Goal: Subscribe to service/newsletter

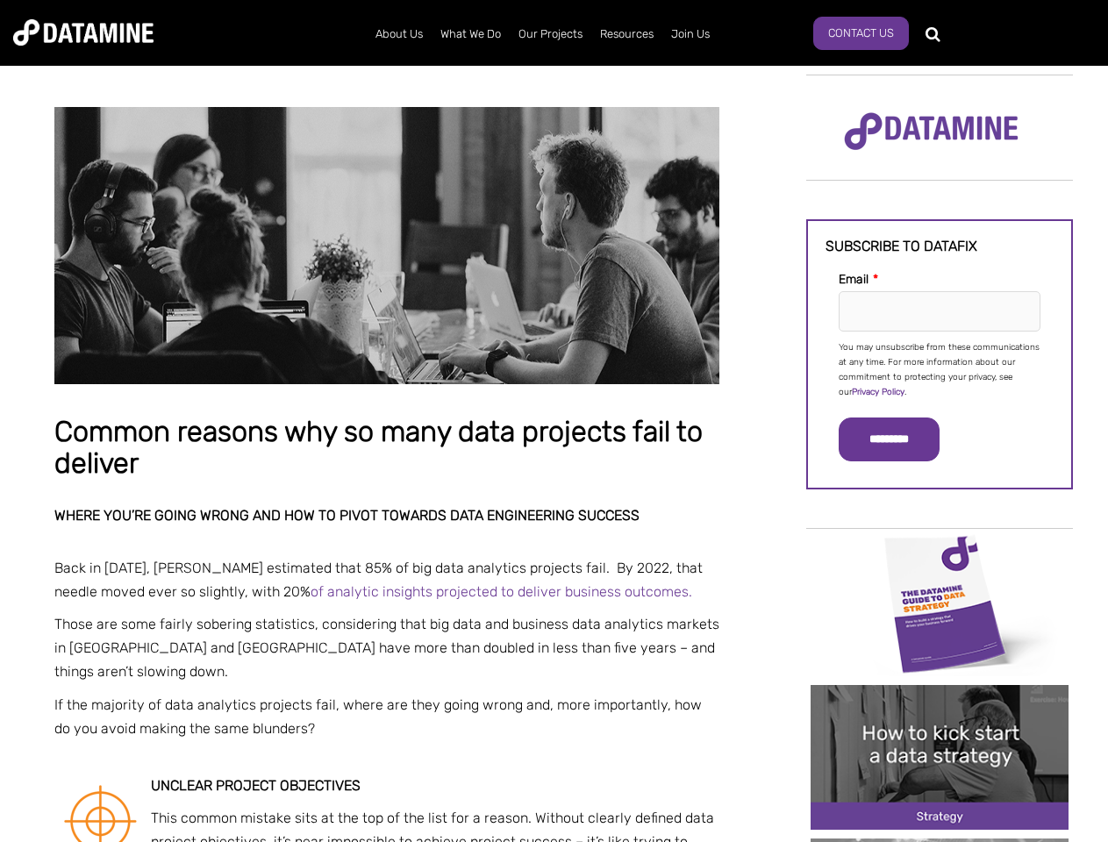
click at [940, 369] on p "You may unsubscribe from these communications at any time. For more information…" at bounding box center [940, 371] width 202 height 60
click at [900, 440] on input "*********" at bounding box center [889, 440] width 101 height 44
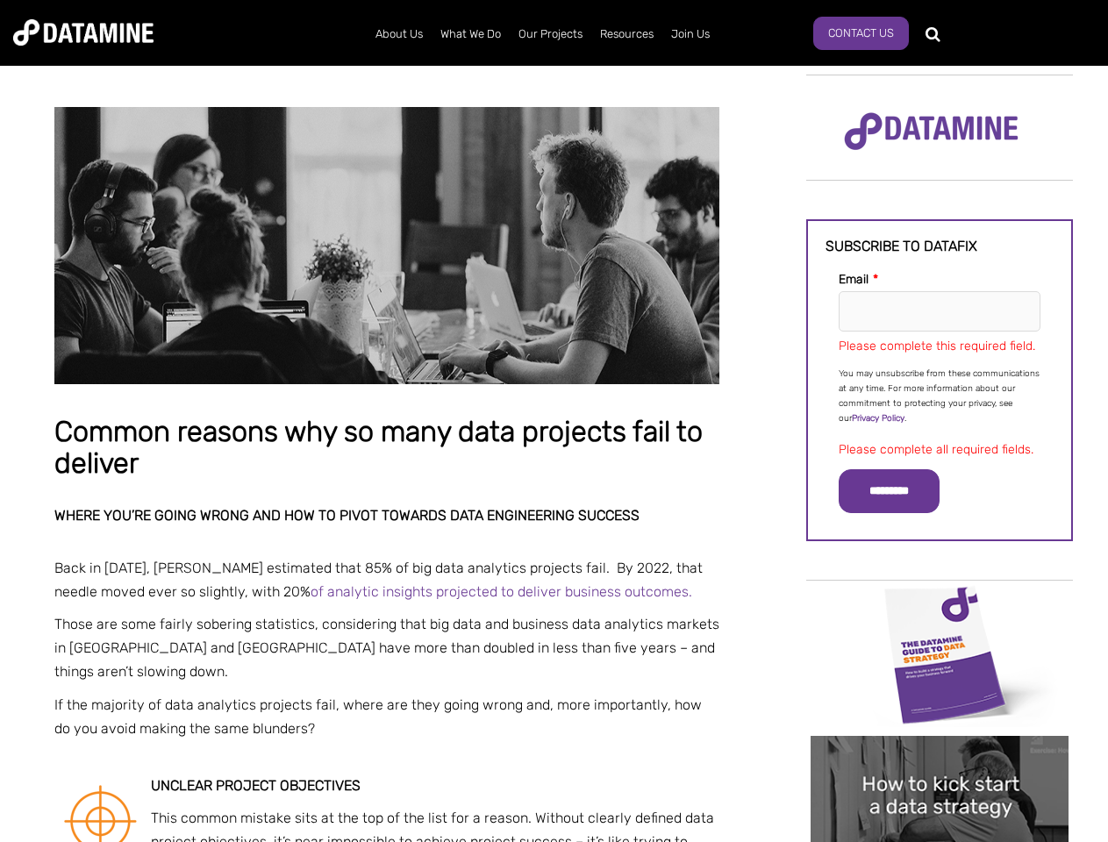
click at [940, 603] on img "Image grid with {{ image_count }} images." at bounding box center [940, 655] width 258 height 145
click at [940, 603] on div "✕" at bounding box center [554, 421] width 1108 height 842
click at [940, 757] on img "Image grid with {{ image_count }} images." at bounding box center [940, 808] width 258 height 145
click at [940, 757] on div "✕" at bounding box center [554, 421] width 1108 height 842
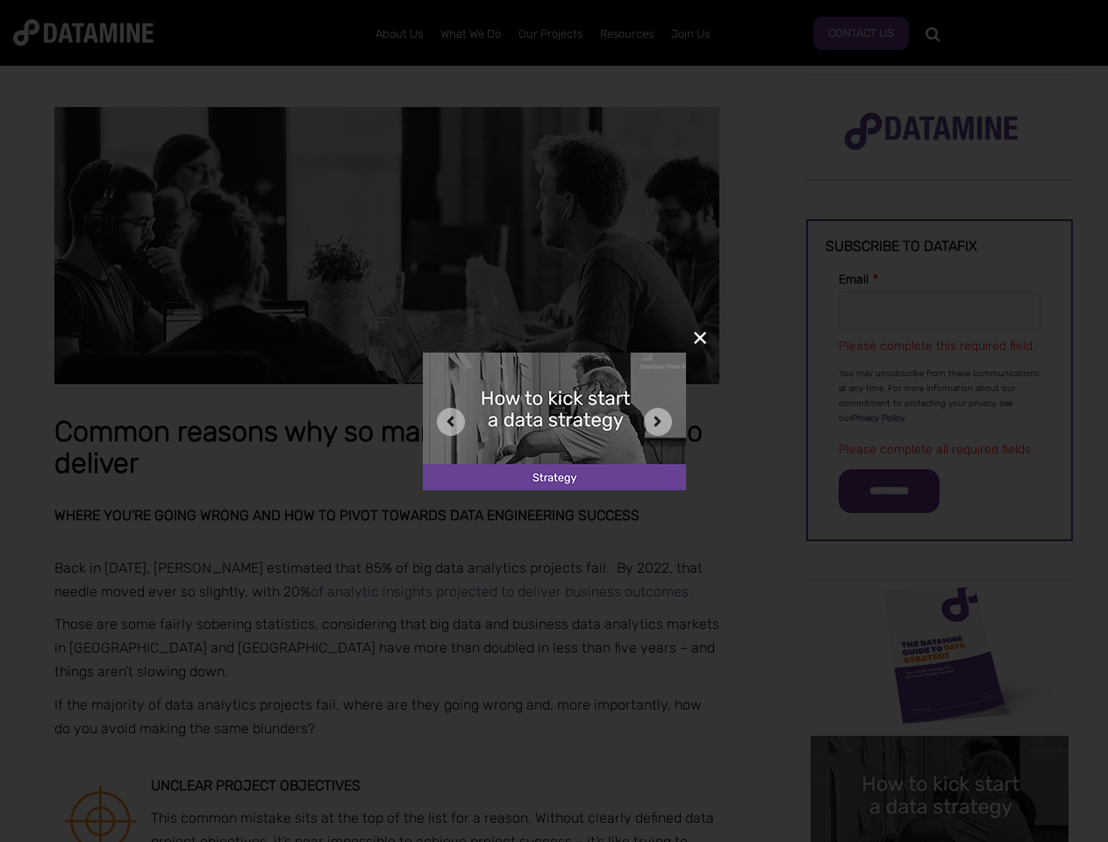
click at [940, 841] on div "✕" at bounding box center [554, 421] width 1108 height 842
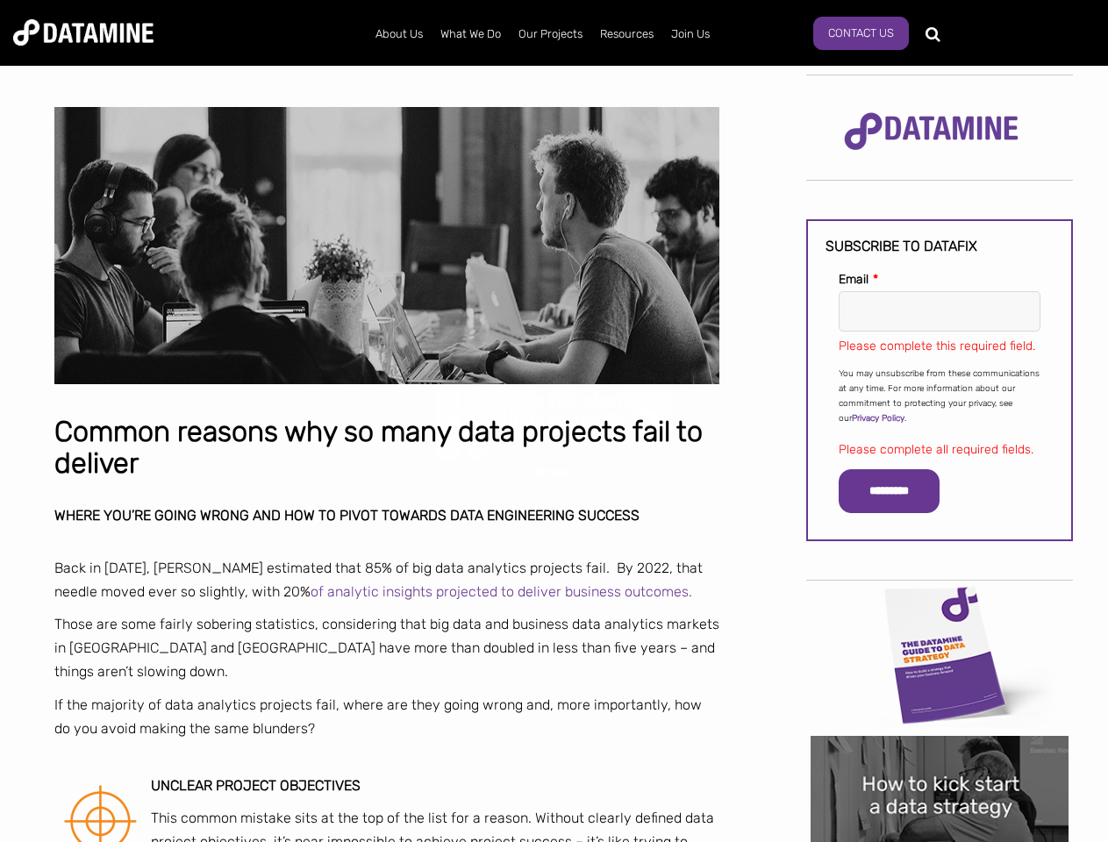
click at [940, 841] on div "✕" at bounding box center [554, 421] width 1108 height 842
